Goal: Find contact information: Find contact information

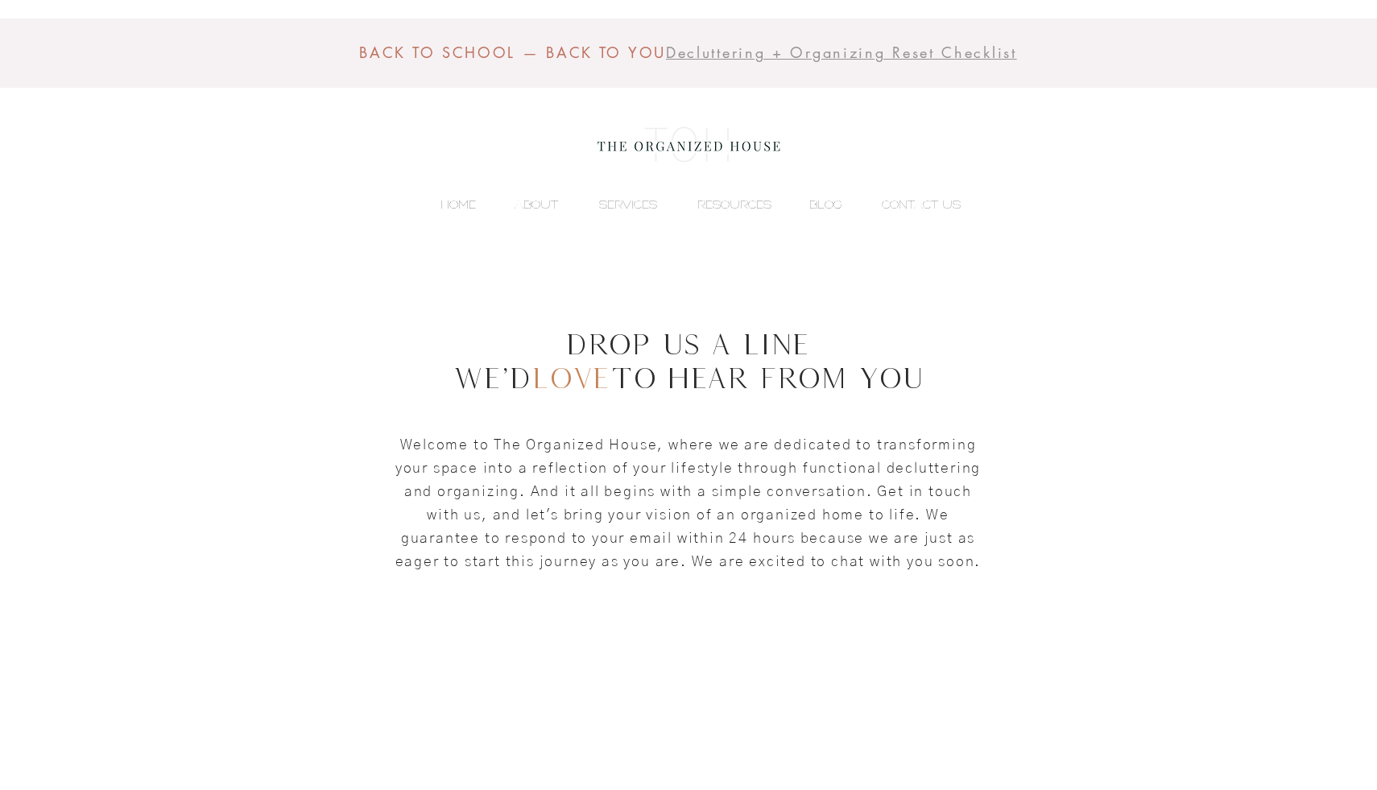
click at [443, 209] on p "HOME" at bounding box center [458, 204] width 52 height 24
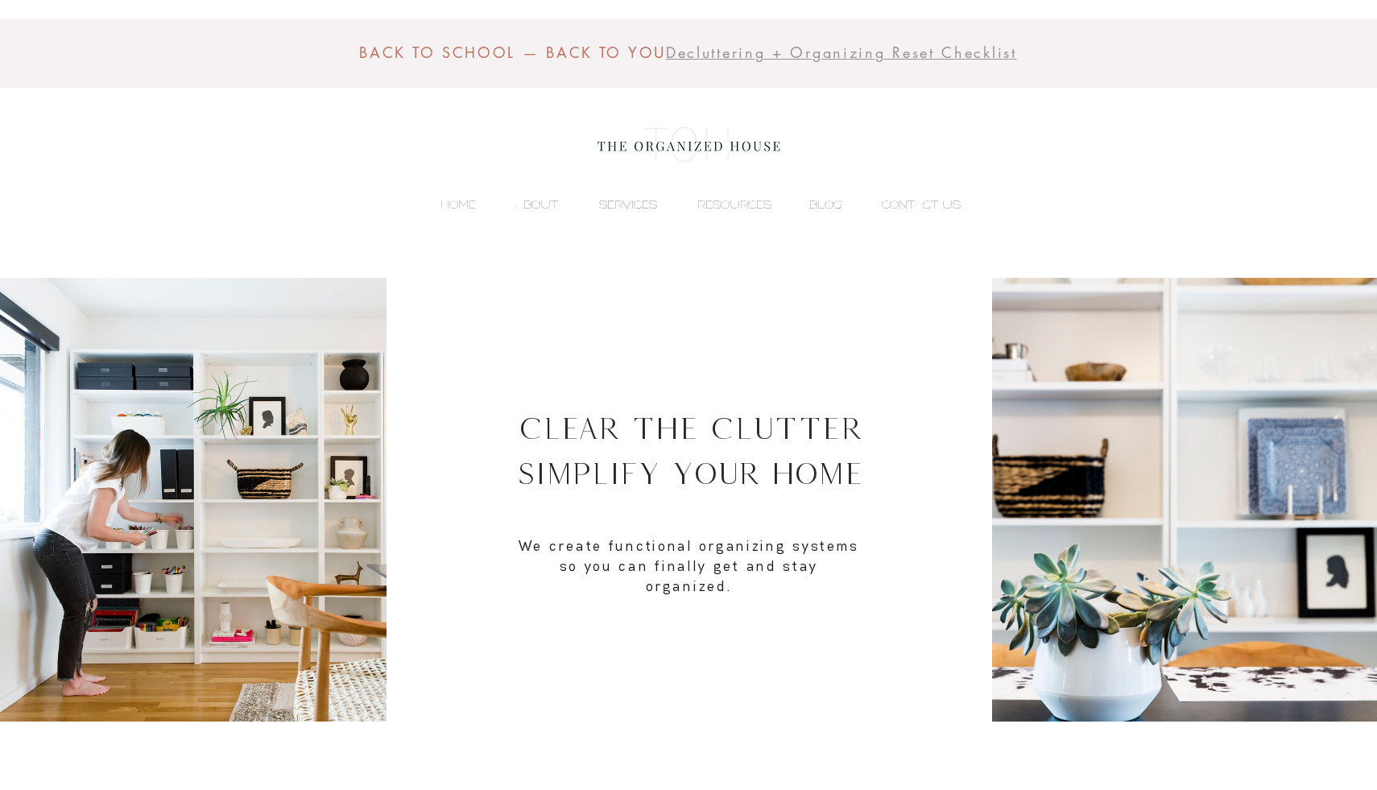
click at [627, 207] on p "SERVICES" at bounding box center [628, 204] width 74 height 24
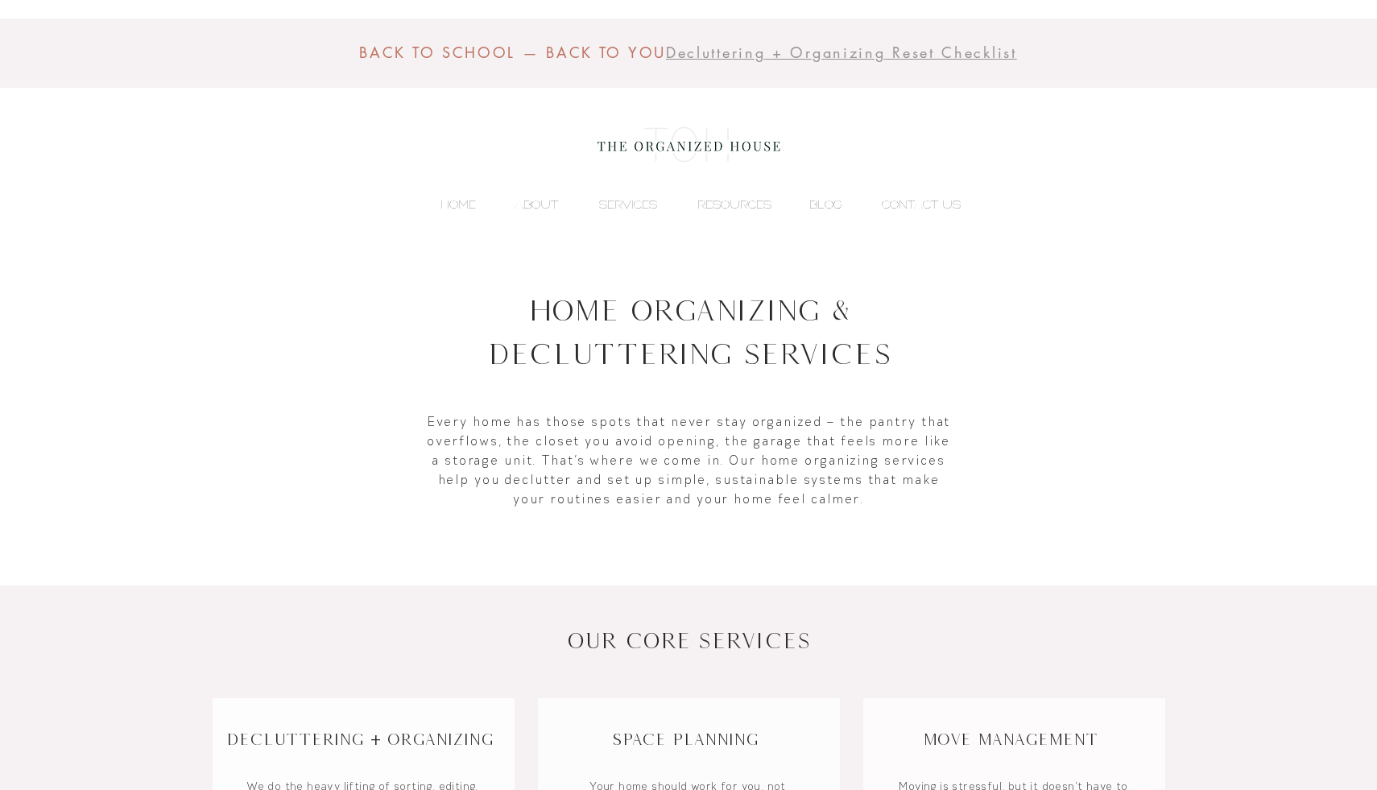
click at [1064, 349] on div "main content" at bounding box center [688, 401] width 1377 height 246
click at [931, 200] on p "CONTACT US" at bounding box center [921, 204] width 95 height 24
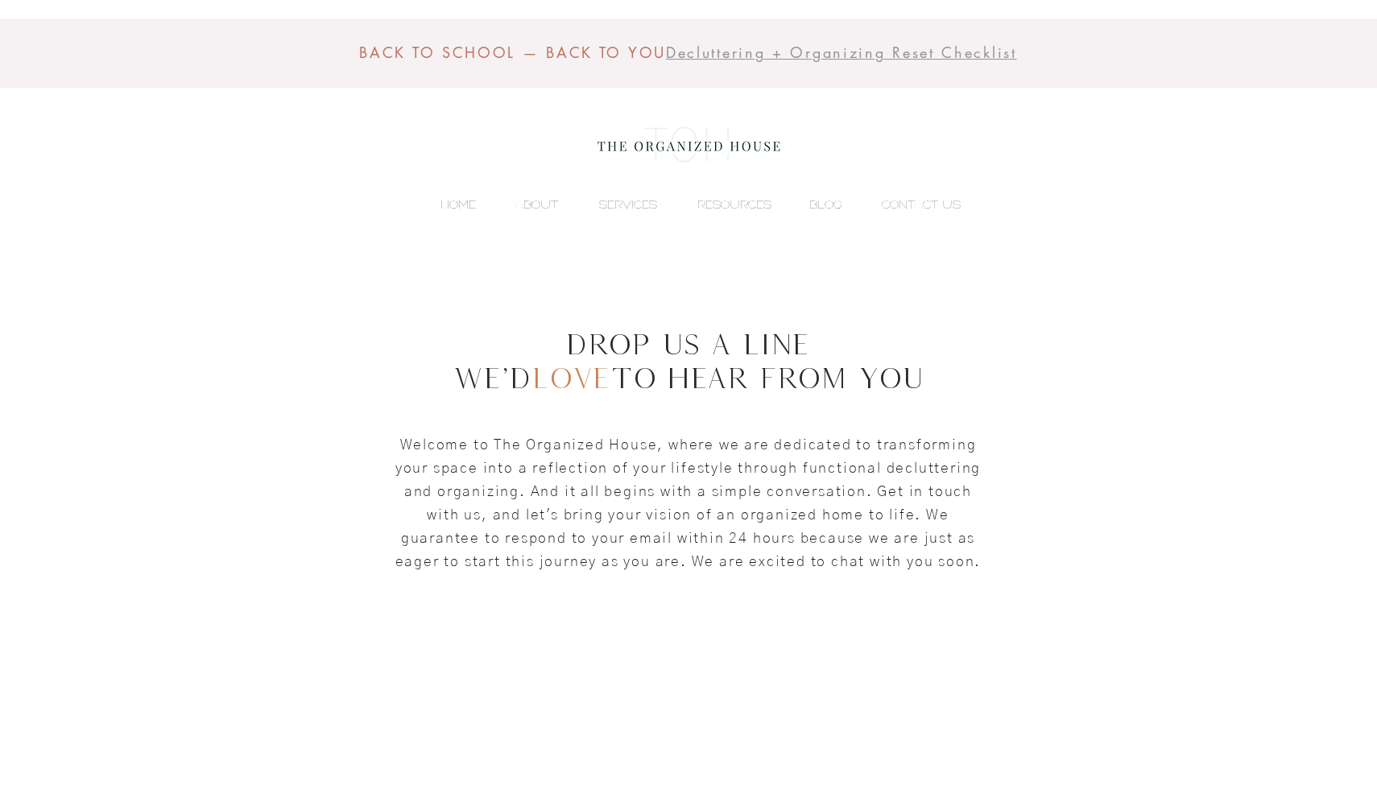
click at [450, 202] on p "HOME" at bounding box center [458, 204] width 52 height 24
